Goal: Task Accomplishment & Management: Complete application form

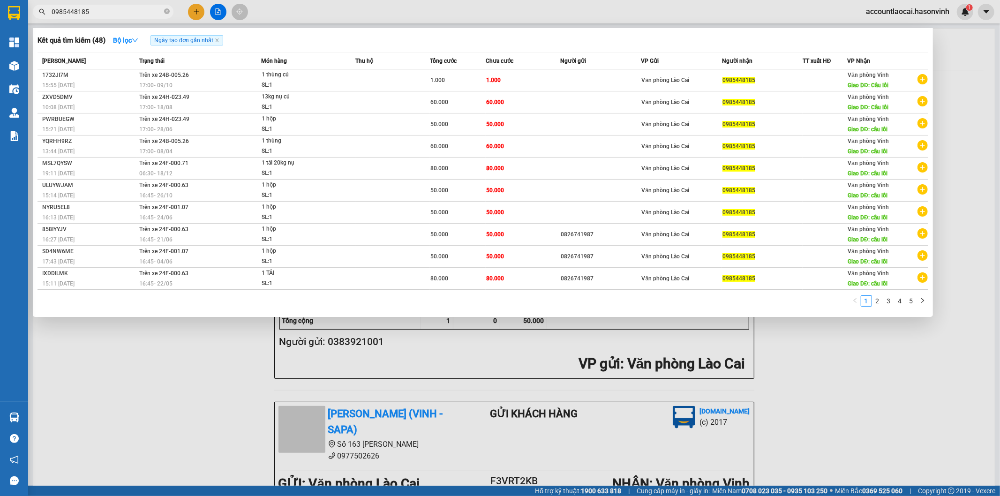
type input "0985448185"
click at [163, 11] on span "0985448185" at bounding box center [103, 12] width 141 height 14
click at [166, 11] on icon "close-circle" at bounding box center [167, 11] width 6 height 6
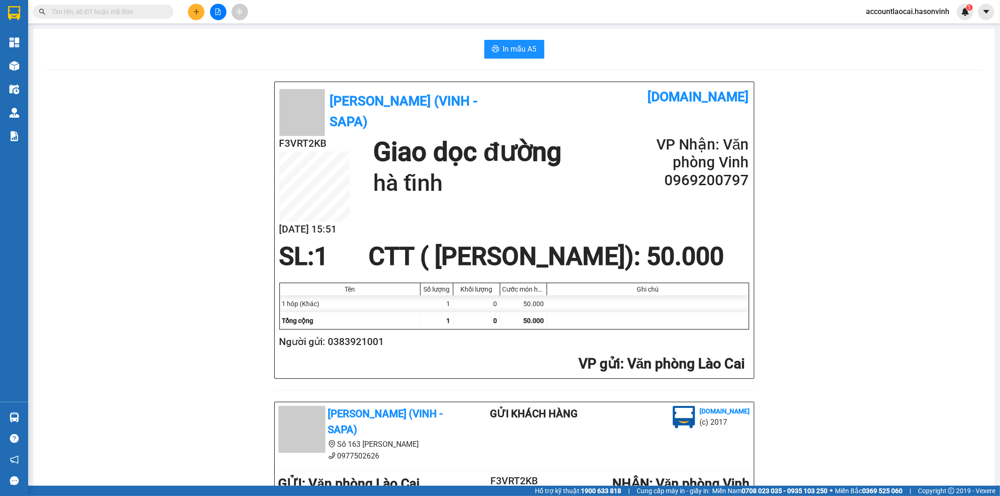
click at [196, 10] on icon "plus" at bounding box center [196, 11] width 7 height 7
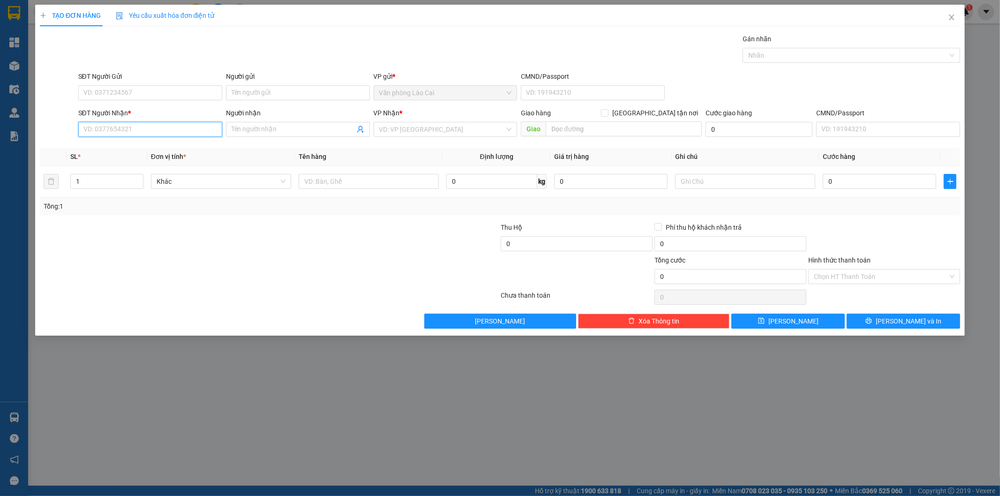
click at [166, 132] on input "SĐT Người Nhận *" at bounding box center [150, 129] width 144 height 15
click at [127, 90] on input "SĐT Người Gửi" at bounding box center [150, 92] width 144 height 15
type input "0398064163"
click at [139, 113] on div "0398064163" at bounding box center [150, 111] width 133 height 10
type input "0974778169"
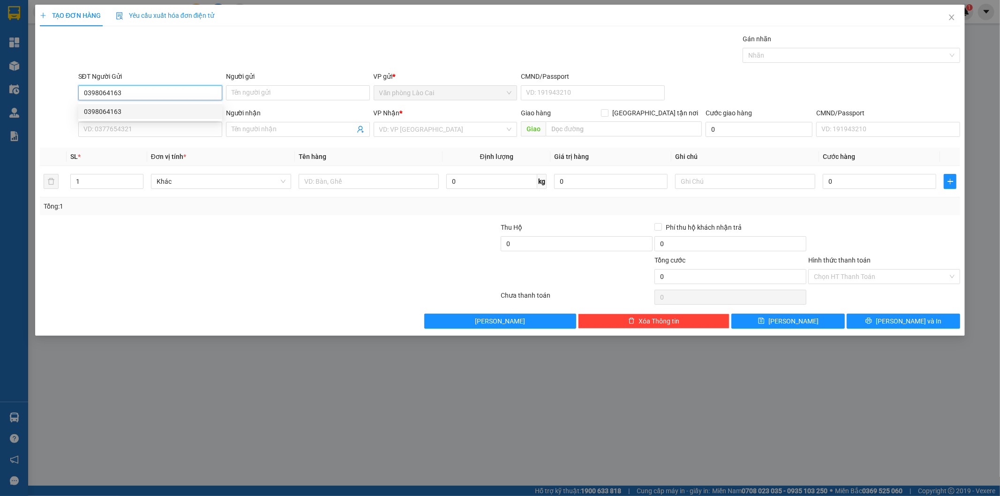
type input "[PERSON_NAME]"
type input "1.000"
type input "0398064163"
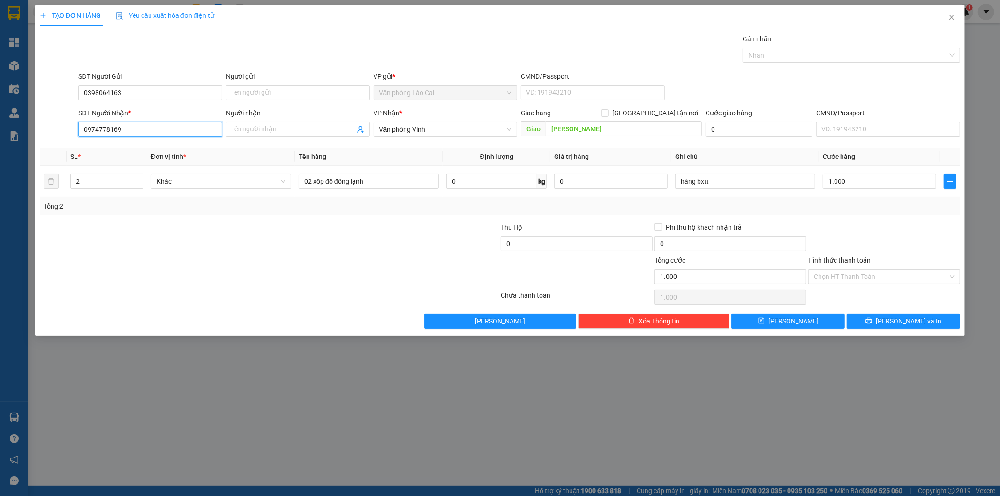
click at [152, 129] on input "0974778169" at bounding box center [150, 129] width 144 height 15
drag, startPoint x: 95, startPoint y: 182, endPoint x: 66, endPoint y: 190, distance: 29.7
click at [67, 190] on td "2" at bounding box center [107, 181] width 81 height 31
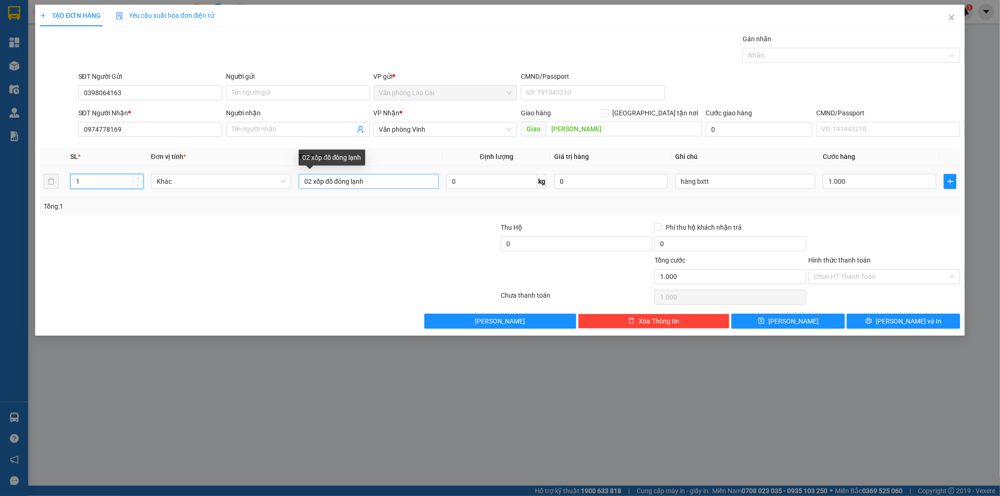
type input "1"
click at [309, 182] on input "02 xốp đồ đông lạnh" at bounding box center [369, 181] width 140 height 15
type input "01 xốp đồ đông lạnh"
drag, startPoint x: 733, startPoint y: 181, endPoint x: 697, endPoint y: 180, distance: 35.2
click at [697, 180] on input "hàng bxtt" at bounding box center [745, 181] width 140 height 15
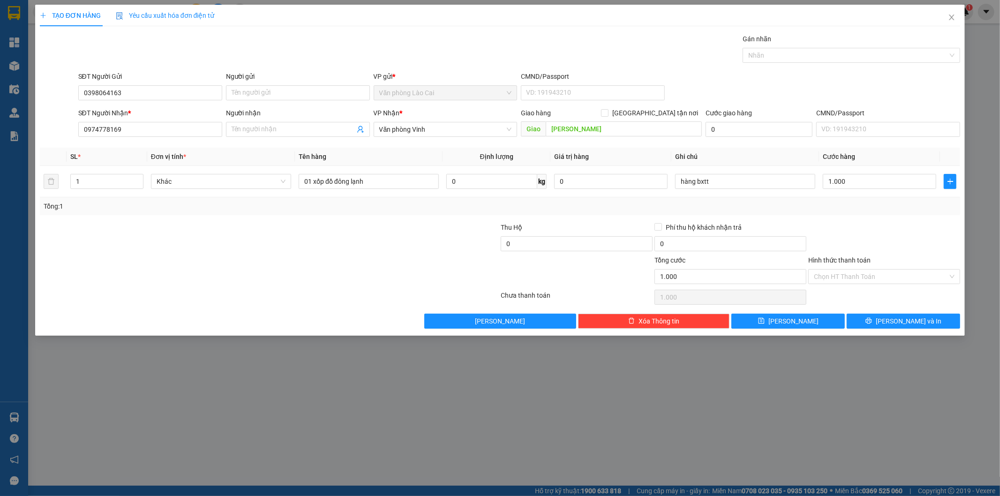
click at [914, 219] on div "Transit Pickup Surcharge Ids Transit Deliver Surcharge Ids Transit Deliver Surc…" at bounding box center [500, 181] width 921 height 295
drag, startPoint x: 134, startPoint y: 125, endPoint x: 89, endPoint y: 127, distance: 45.1
click at [89, 127] on input "0974778169" at bounding box center [150, 129] width 144 height 15
type input "0375700358"
type input "Nghi Sơn"
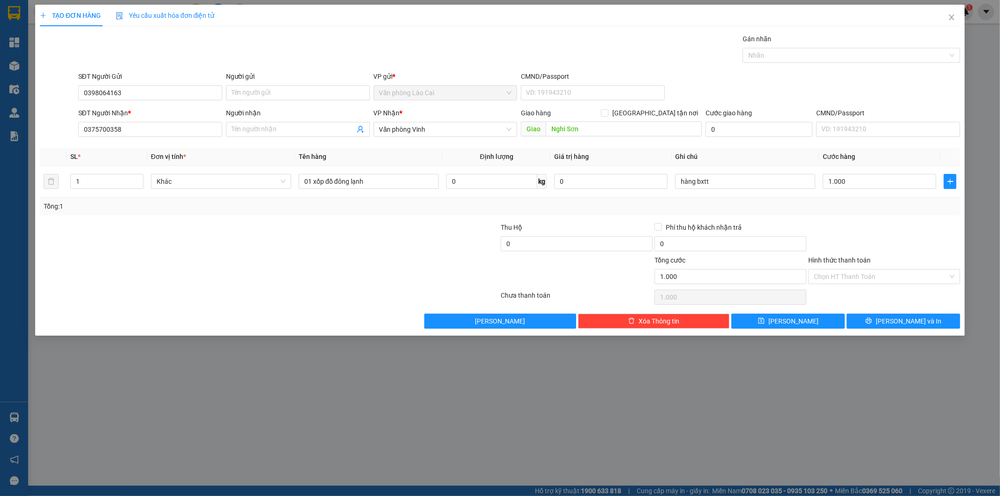
click at [920, 231] on div at bounding box center [885, 238] width 154 height 33
click at [607, 128] on input "Nghi Sơn" at bounding box center [624, 128] width 156 height 15
click at [819, 321] on button "[PERSON_NAME]" at bounding box center [788, 321] width 113 height 15
type input "0"
